Goal: Information Seeking & Learning: Learn about a topic

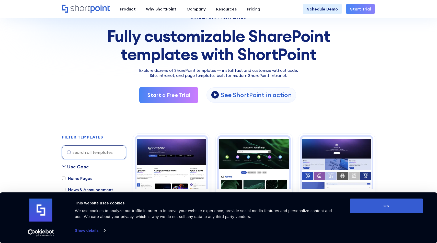
scroll to position [55, 0]
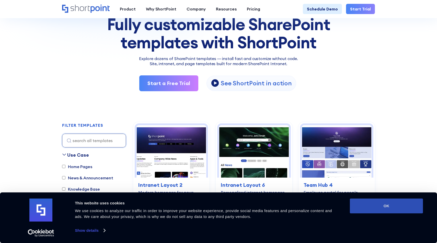
click at [363, 212] on button "OK" at bounding box center [386, 206] width 73 height 15
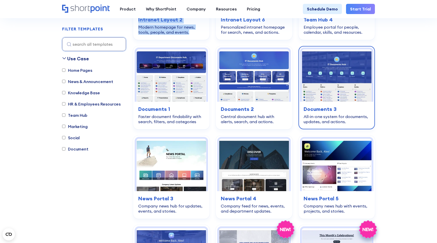
scroll to position [233, 0]
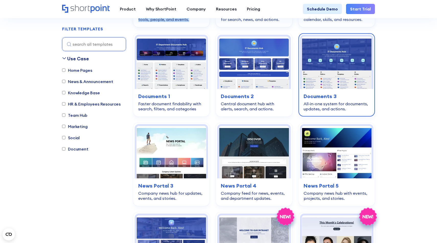
click at [335, 63] on img at bounding box center [337, 63] width 70 height 52
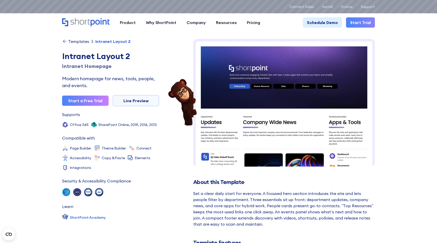
click at [339, 116] on img at bounding box center [284, 216] width 182 height 354
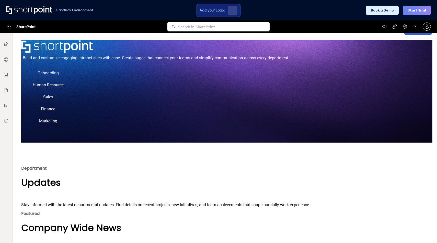
scroll to position [51, 0]
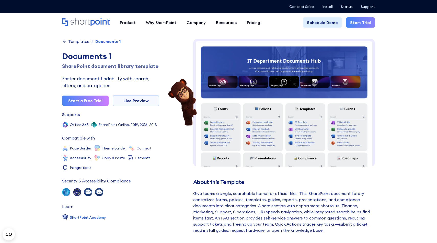
click at [283, 131] on img at bounding box center [284, 210] width 182 height 343
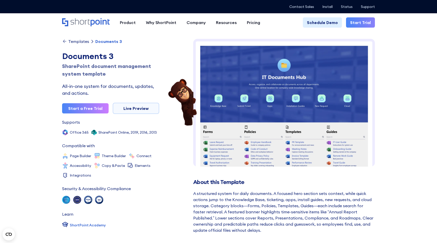
click at [307, 86] on img at bounding box center [284, 179] width 182 height 281
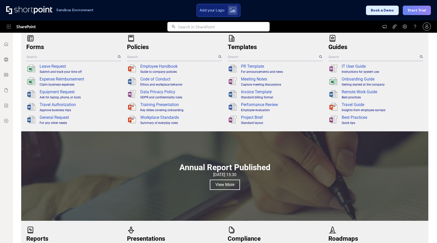
scroll to position [118, 0]
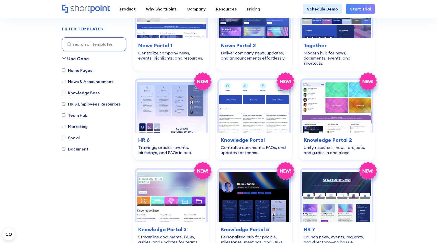
scroll to position [1016, 0]
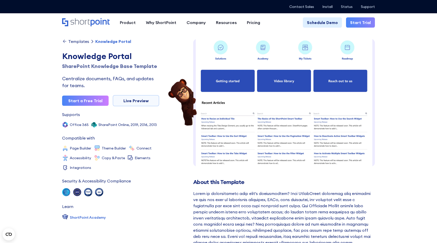
scroll to position [8, 0]
click at [303, 88] on img at bounding box center [284, 187] width 182 height 312
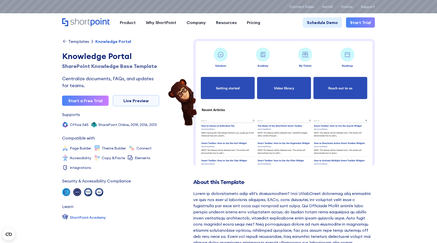
scroll to position [0, 0]
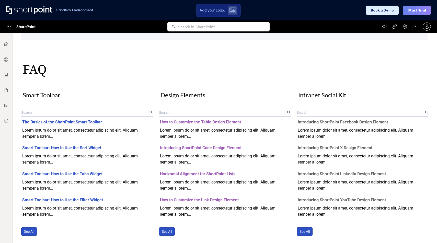
scroll to position [439, 0]
